Goal: Navigation & Orientation: Understand site structure

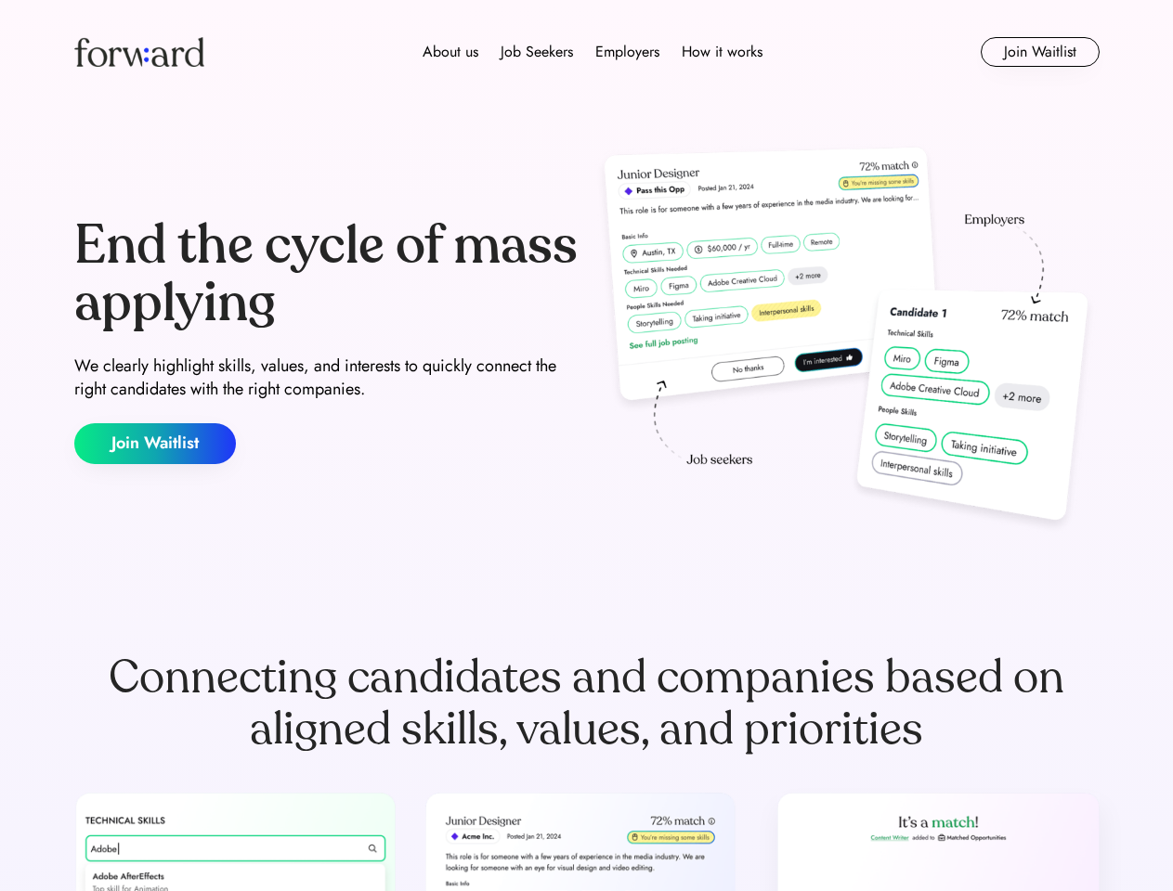
click at [586, 446] on div "End the cycle of mass applying We clearly highlight skills, values, and interes…" at bounding box center [586, 340] width 1025 height 399
click at [587, 52] on div "About us Job Seekers Employers How it works" at bounding box center [593, 52] width 732 height 22
click at [139, 52] on img at bounding box center [139, 52] width 130 height 30
click at [592, 52] on div "About us Job Seekers Employers How it works" at bounding box center [593, 52] width 732 height 22
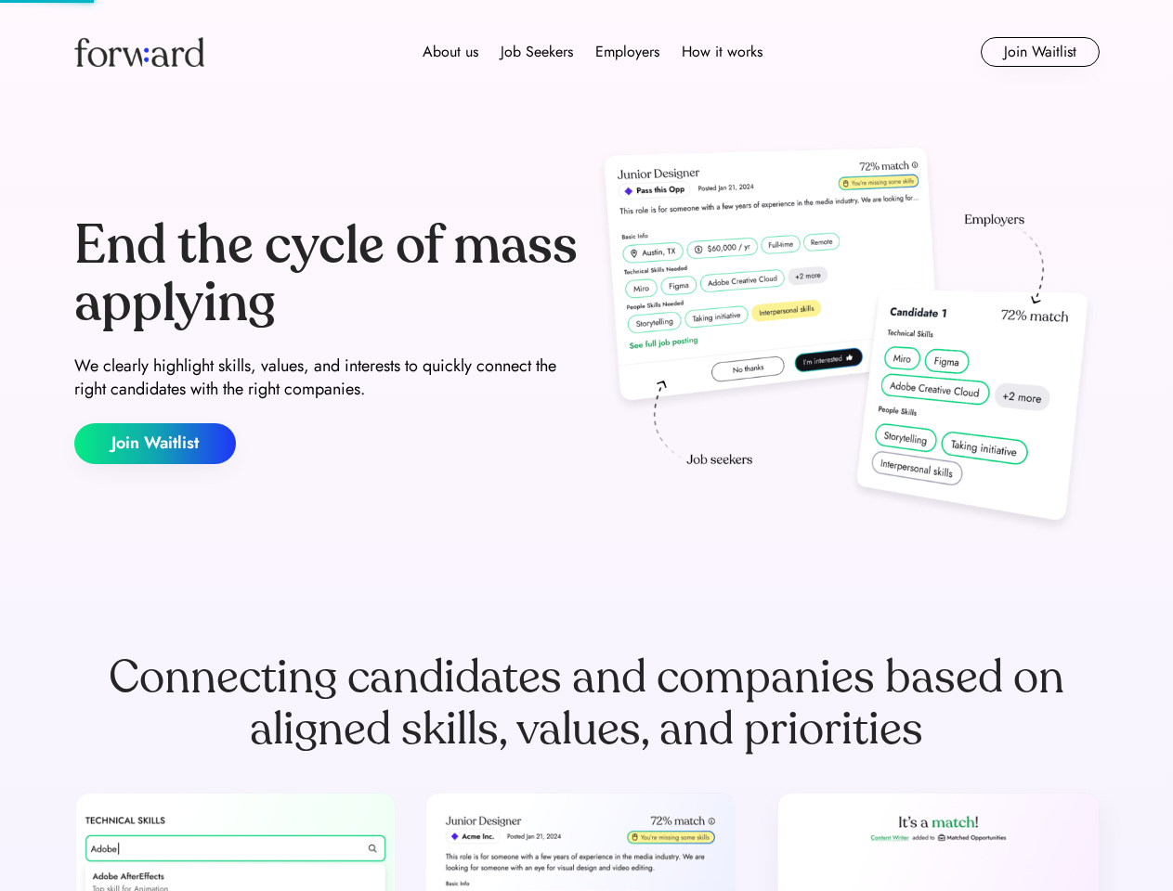
click at [450, 52] on div "About us" at bounding box center [450, 52] width 56 height 22
click at [537, 52] on div "Job Seekers" at bounding box center [536, 52] width 72 height 22
click at [627, 52] on div "Employers" at bounding box center [627, 52] width 64 height 22
click at [721, 52] on div "How it works" at bounding box center [722, 52] width 81 height 22
click at [1039, 52] on button "Join Waitlist" at bounding box center [1040, 52] width 119 height 30
